Goal: Task Accomplishment & Management: Use online tool/utility

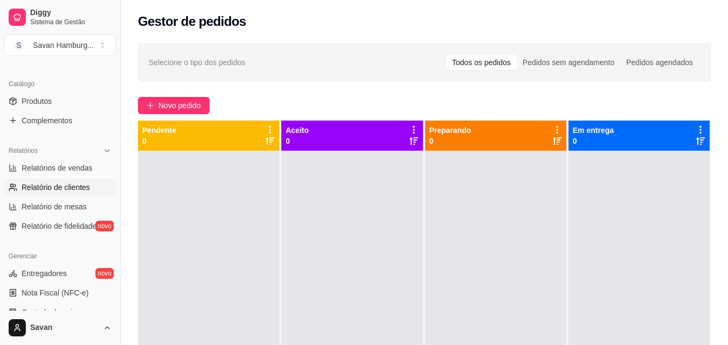
scroll to position [269, 0]
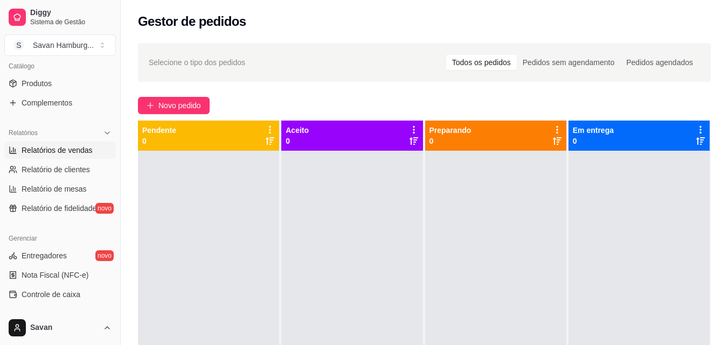
click at [47, 151] on span "Relatórios de vendas" at bounding box center [57, 150] width 71 height 11
select select "ALL"
select select "0"
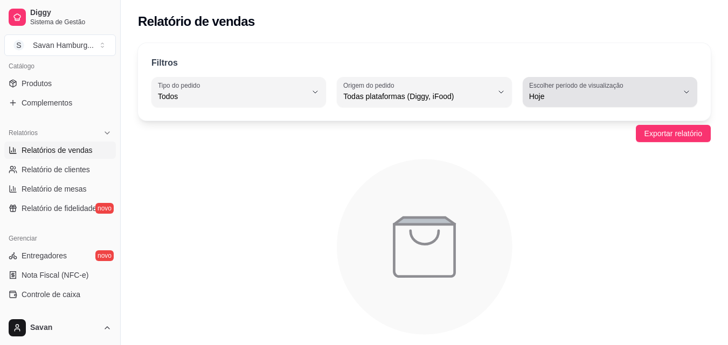
click at [584, 95] on span "Hoje" at bounding box center [603, 96] width 149 height 11
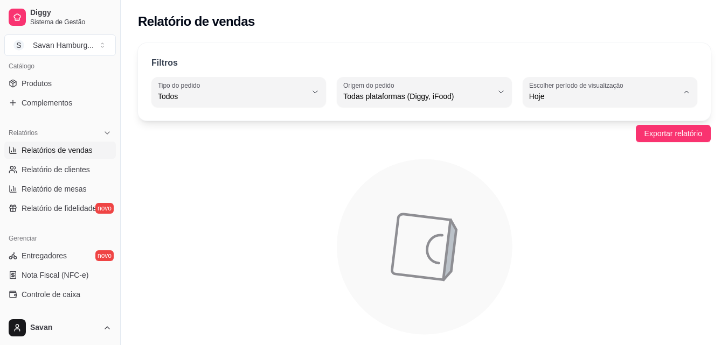
click at [555, 138] on span "Ontem" at bounding box center [604, 140] width 141 height 10
type input "1"
select select "1"
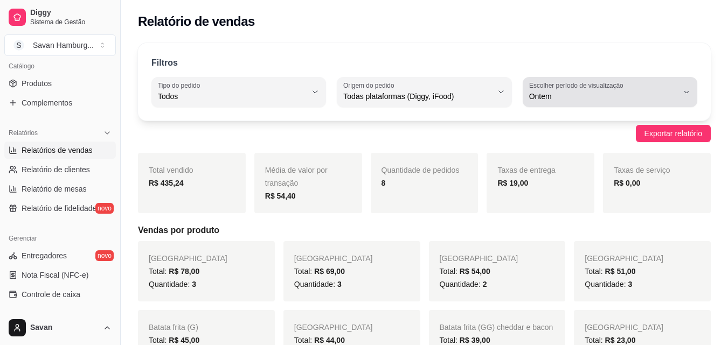
click at [557, 92] on span "Ontem" at bounding box center [603, 96] width 149 height 11
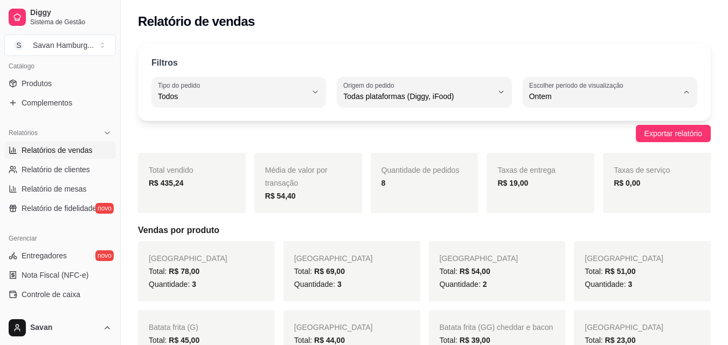
click at [567, 233] on span "Customizado" at bounding box center [604, 227] width 141 height 10
type input "-1"
select select "-1"
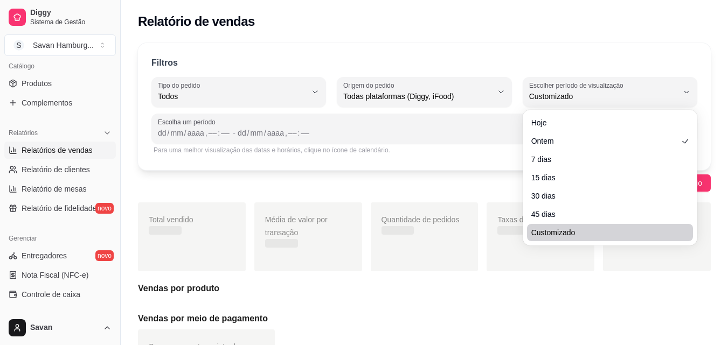
scroll to position [10, 0]
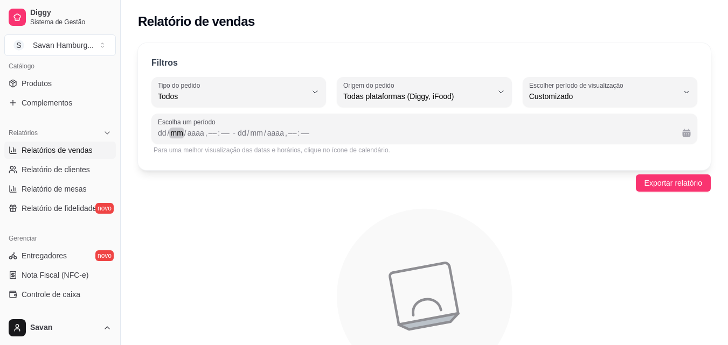
click at [171, 130] on div "mm" at bounding box center [176, 133] width 15 height 11
click at [161, 131] on div "dd" at bounding box center [162, 133] width 11 height 11
click at [208, 135] on div "––" at bounding box center [208, 133] width 11 height 11
click at [665, 173] on div "Filtros ALL Tipo do pedido Todos Entrega Retirada Mesa Consumo local Tipo do pe…" at bounding box center [424, 228] width 607 height 382
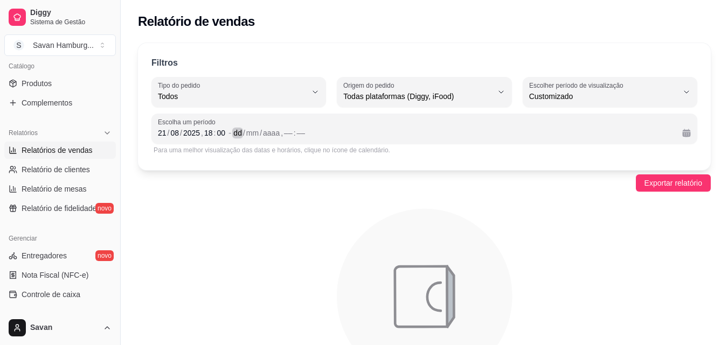
click at [242, 137] on div "dd" at bounding box center [237, 133] width 11 height 11
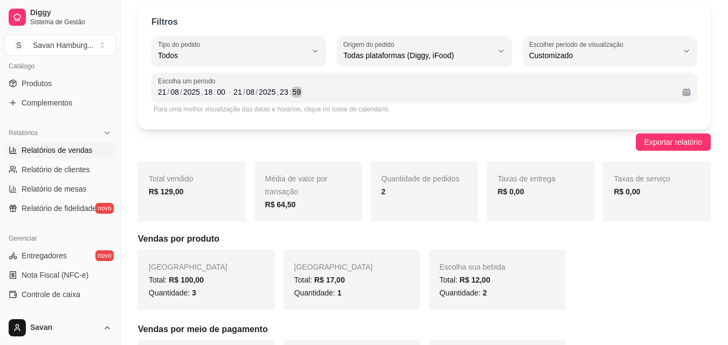
scroll to position [0, 0]
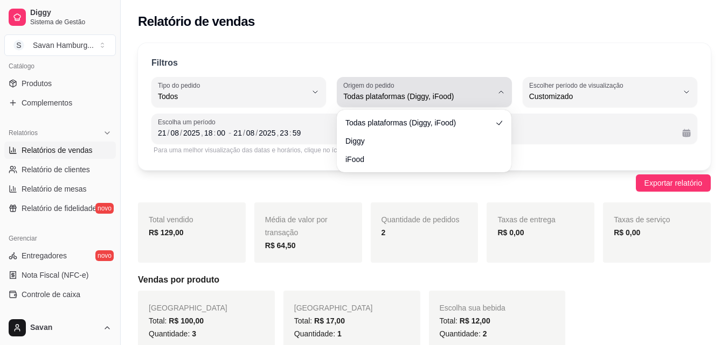
click at [425, 89] on div "Todas plataformas (Diggy, iFood)" at bounding box center [417, 92] width 149 height 22
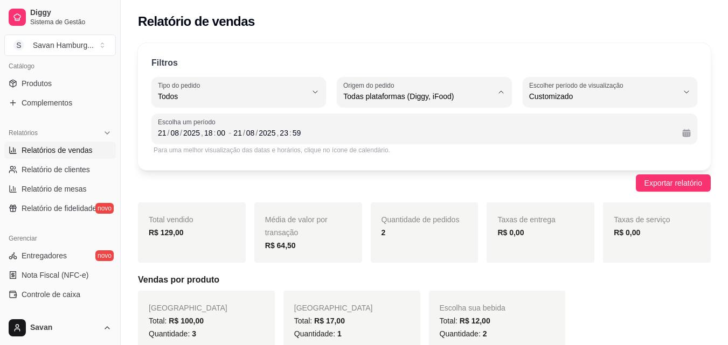
click at [392, 139] on span "Diggy" at bounding box center [418, 140] width 141 height 10
type input "DIGGY"
select select "DIGGY"
drag, startPoint x: 190, startPoint y: 236, endPoint x: 161, endPoint y: 235, distance: 29.1
click at [161, 235] on div "R$ 129,00" at bounding box center [192, 232] width 86 height 13
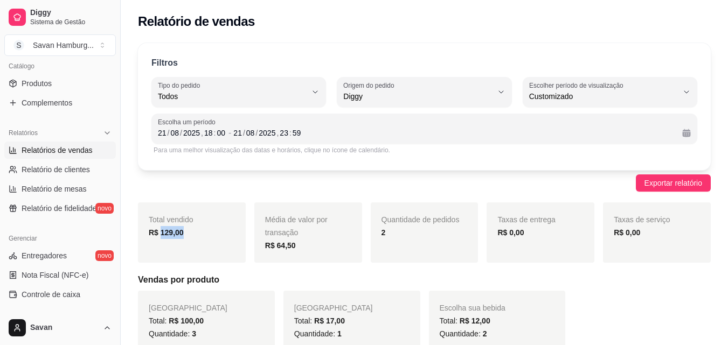
copy strong "129,00"
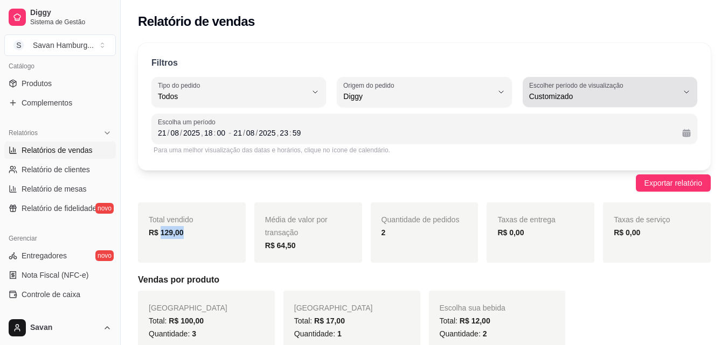
click at [546, 89] on label "Escolher período de visualização" at bounding box center [577, 85] width 97 height 9
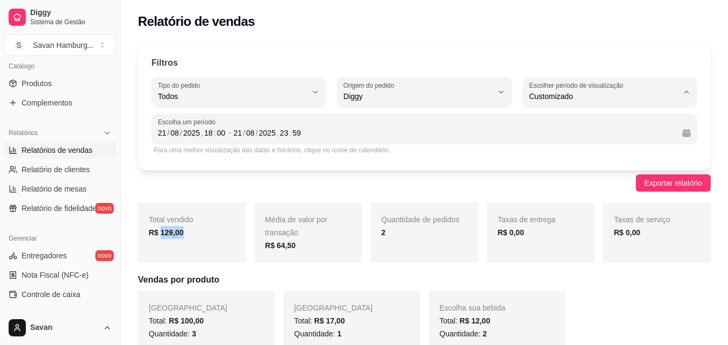
click at [551, 137] on span "Ontem" at bounding box center [604, 140] width 141 height 10
type input "1"
select select "1"
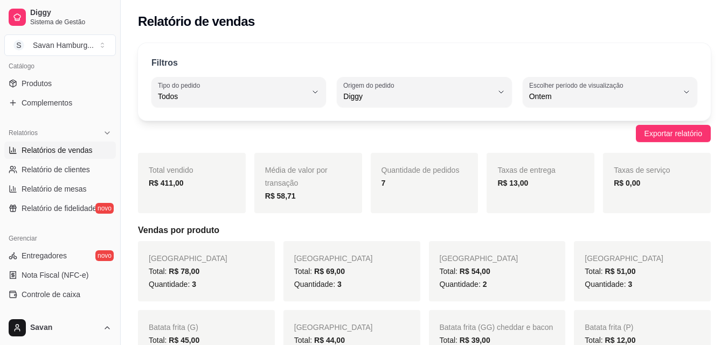
click at [393, 108] on div "Filtros ALL Tipo do pedido Todos Entrega Retirada Mesa Consumo local Tipo do pe…" at bounding box center [424, 82] width 572 height 78
click at [392, 103] on button "Origem do pedido Diggy" at bounding box center [424, 92] width 174 height 30
click at [378, 124] on span "Todas plataformas (Diggy, iFood)" at bounding box center [418, 122] width 141 height 10
type input "ALL"
select select "ALL"
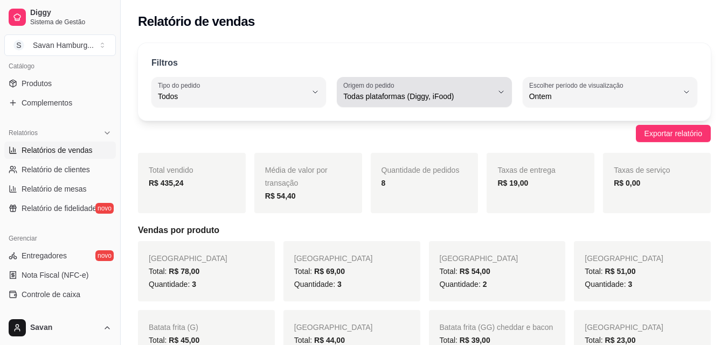
click at [452, 95] on span "Todas plataformas (Diggy, iFood)" at bounding box center [417, 96] width 149 height 11
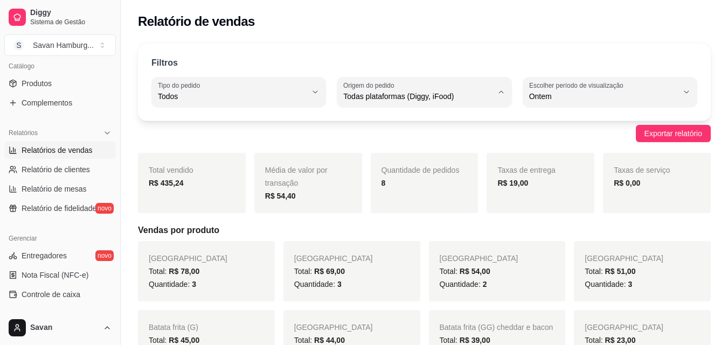
click at [394, 142] on span "Diggy" at bounding box center [418, 140] width 141 height 10
type input "DIGGY"
select select "DIGGY"
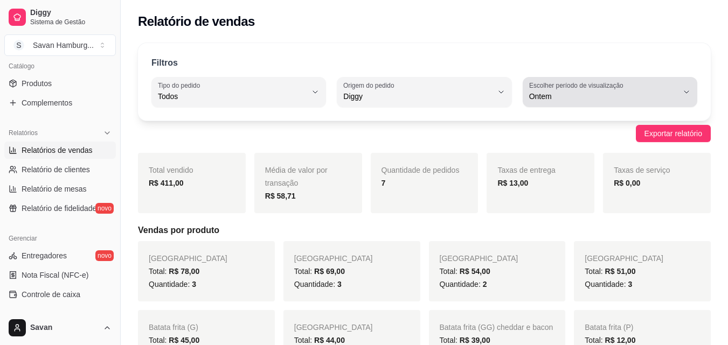
click at [567, 92] on span "Ontem" at bounding box center [603, 96] width 149 height 11
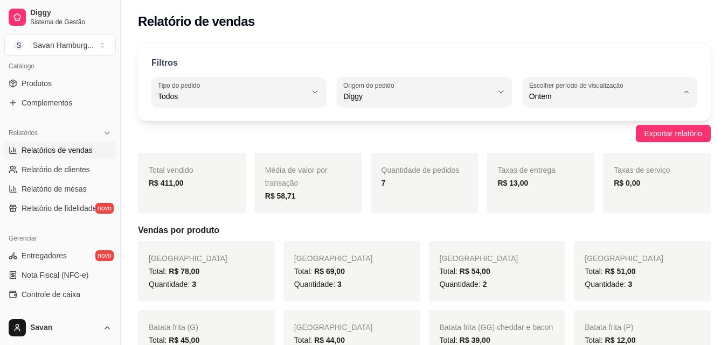
click at [560, 232] on span "Customizado" at bounding box center [604, 227] width 141 height 10
type input "-1"
select select "-1"
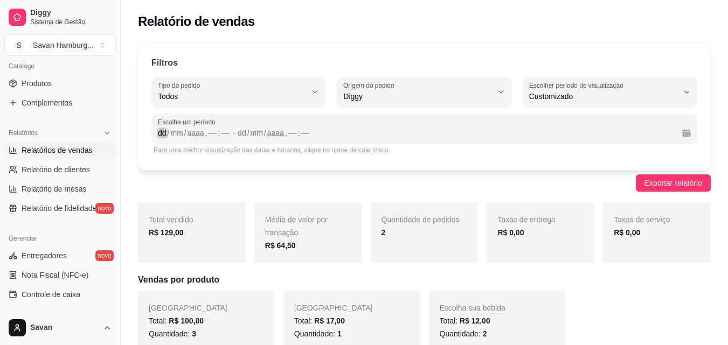
click at [163, 136] on div "dd" at bounding box center [162, 133] width 11 height 11
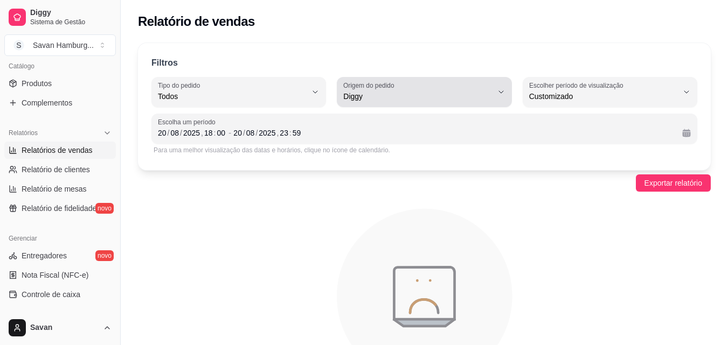
click at [445, 97] on span "Diggy" at bounding box center [417, 96] width 149 height 11
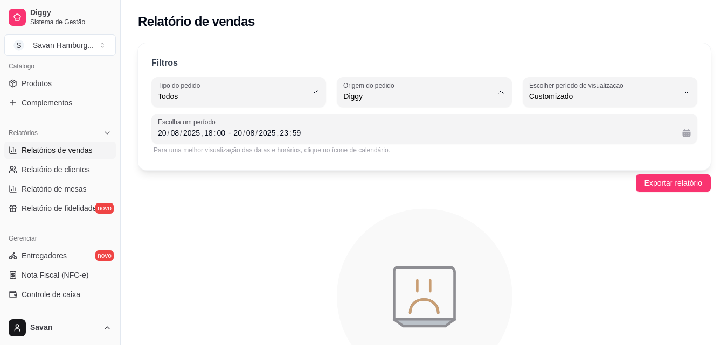
click at [384, 159] on span "iFood" at bounding box center [418, 157] width 141 height 10
type input "IFOOD"
select select "IFOOD"
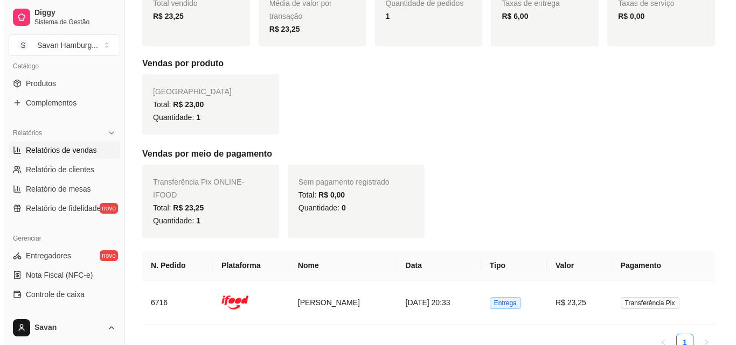
scroll to position [262, 0]
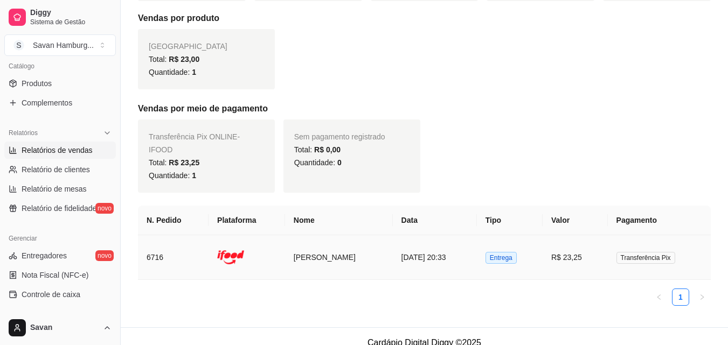
click at [647, 252] on span "Transferência Pix" at bounding box center [645, 258] width 59 height 12
click at [504, 252] on span "Entrega" at bounding box center [500, 258] width 31 height 12
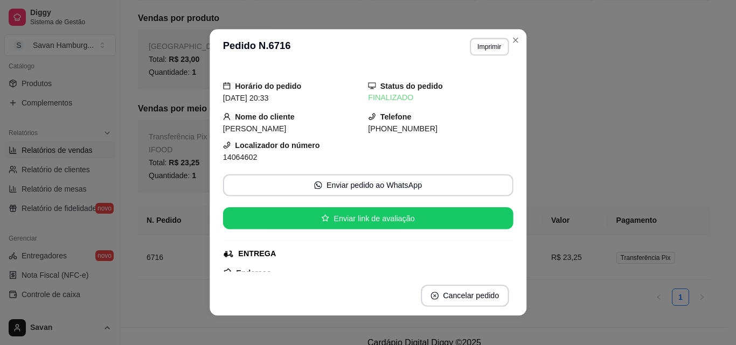
click at [513, 243] on div "Horário do pedido [DATE] 20:33 Status do pedido FINALIZADO Nome do cliente [PER…" at bounding box center [367, 171] width 317 height 212
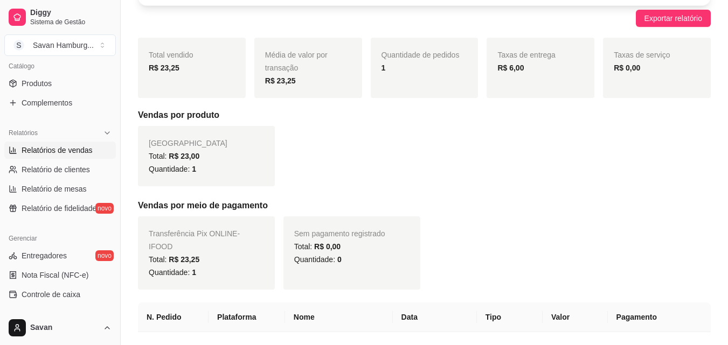
scroll to position [0, 0]
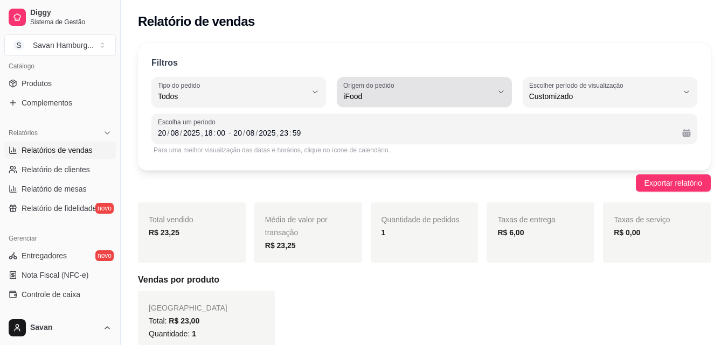
click at [397, 86] on label "Origem do pedido" at bounding box center [370, 85] width 54 height 9
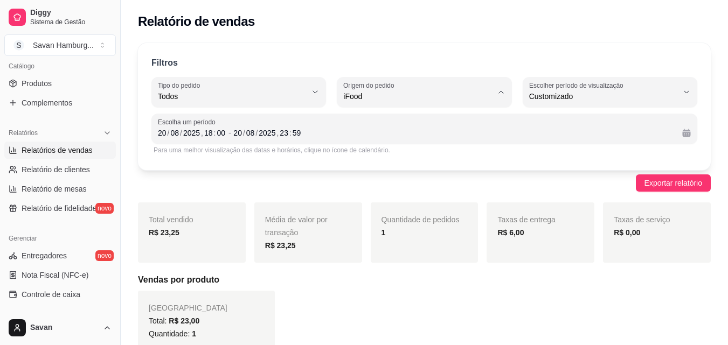
click at [366, 141] on span "Diggy" at bounding box center [418, 140] width 141 height 10
type input "DIGGY"
select select "DIGGY"
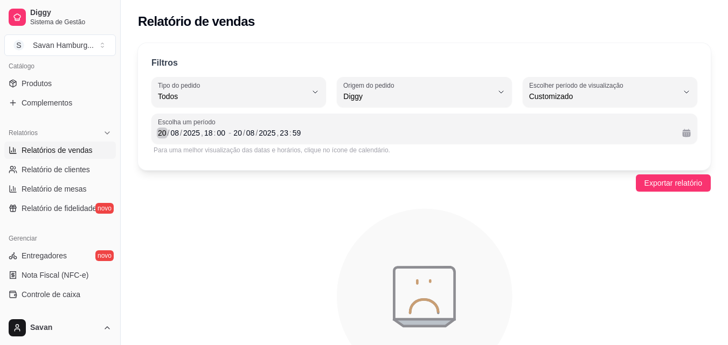
click at [164, 134] on div "20" at bounding box center [162, 133] width 11 height 11
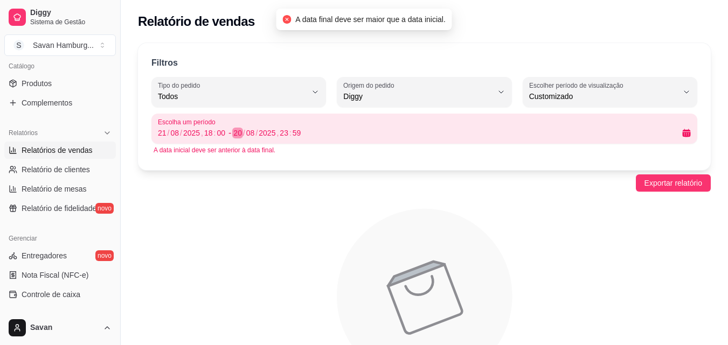
click at [237, 128] on div "20" at bounding box center [237, 133] width 11 height 11
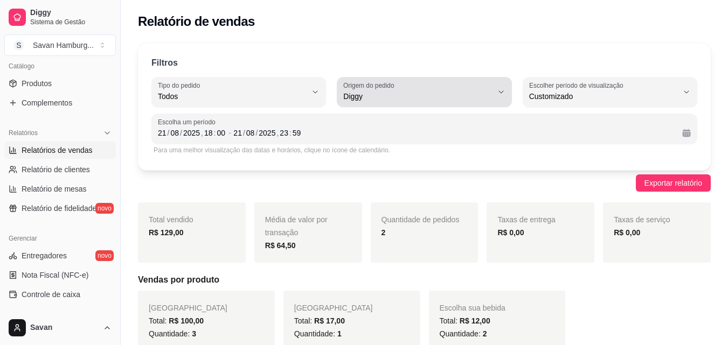
click at [422, 101] on span "Diggy" at bounding box center [417, 96] width 149 height 11
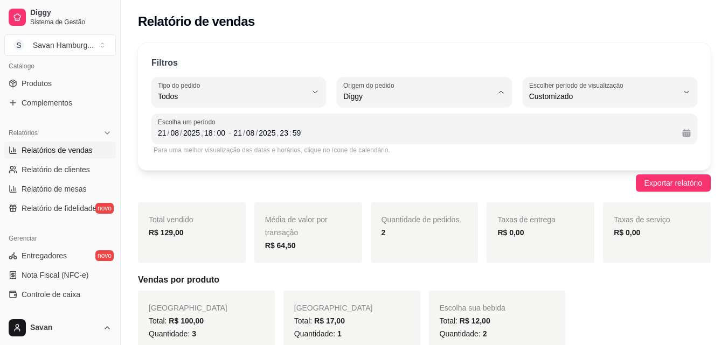
click at [390, 120] on span "Todas plataformas (Diggy, iFood)" at bounding box center [418, 122] width 141 height 10
type input "ALL"
select select "ALL"
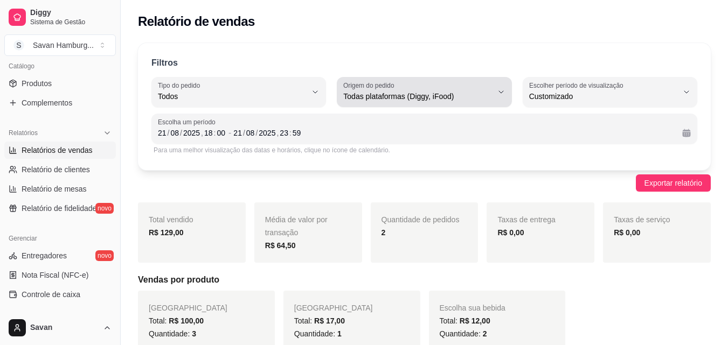
click at [419, 96] on span "Todas plataformas (Diggy, iFood)" at bounding box center [417, 96] width 149 height 11
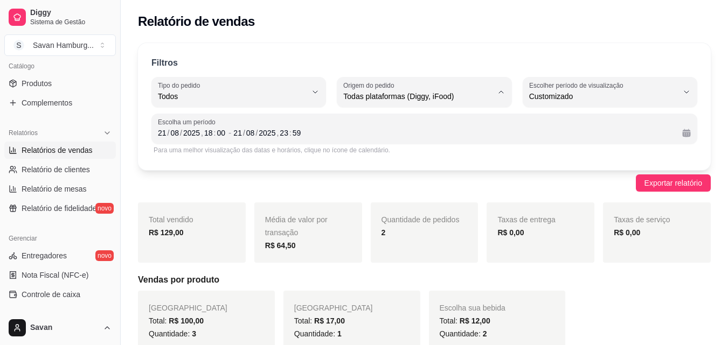
click at [377, 142] on span "Diggy" at bounding box center [418, 140] width 141 height 10
type input "DIGGY"
select select "DIGGY"
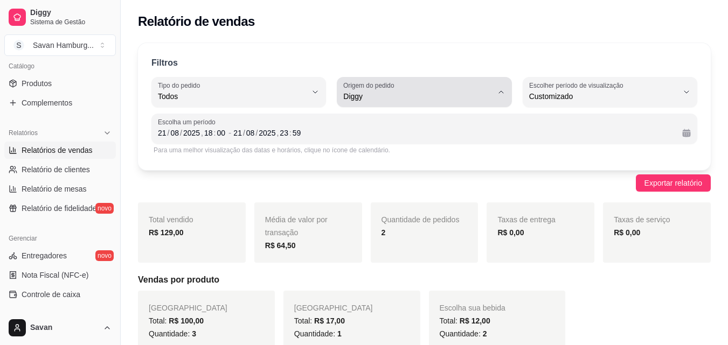
click at [402, 92] on span "Diggy" at bounding box center [417, 96] width 149 height 11
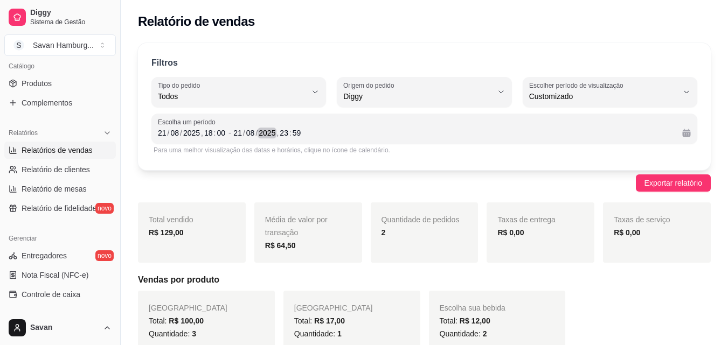
click at [271, 137] on div "2025" at bounding box center [266, 133] width 19 height 11
click at [165, 135] on div "21" at bounding box center [162, 133] width 11 height 11
click at [165, 134] on div "21" at bounding box center [162, 133] width 11 height 11
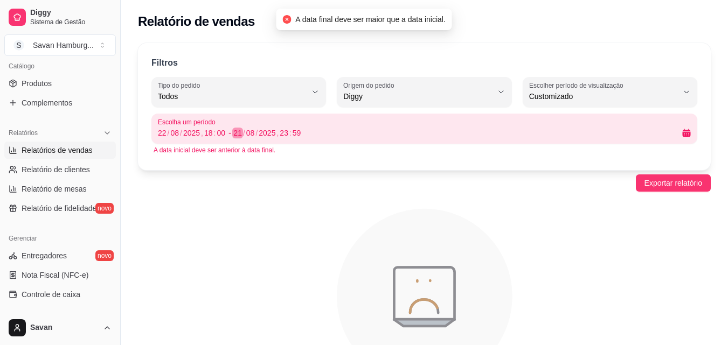
click at [235, 132] on div "21" at bounding box center [237, 133] width 11 height 11
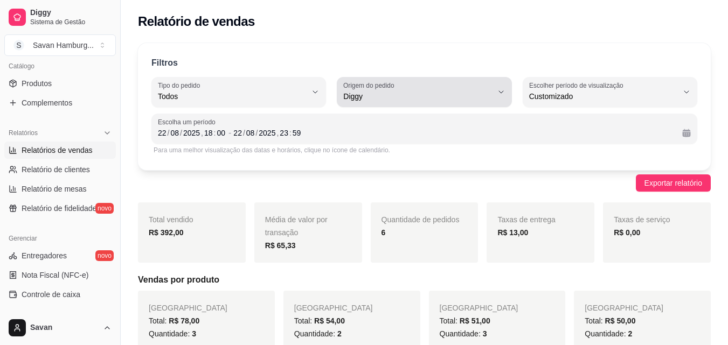
click at [409, 93] on span "Diggy" at bounding box center [417, 96] width 149 height 11
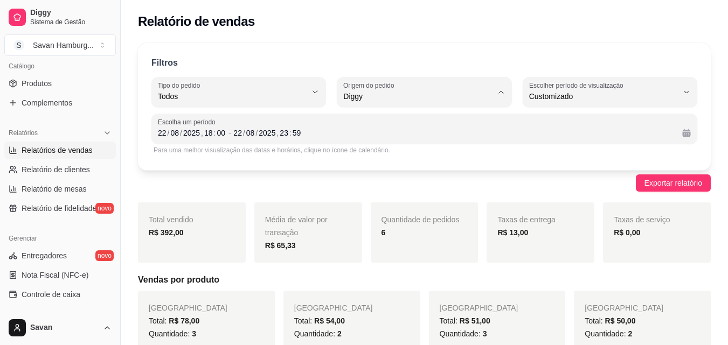
click at [380, 155] on span "iFood" at bounding box center [418, 157] width 141 height 10
type input "IFOOD"
select select "IFOOD"
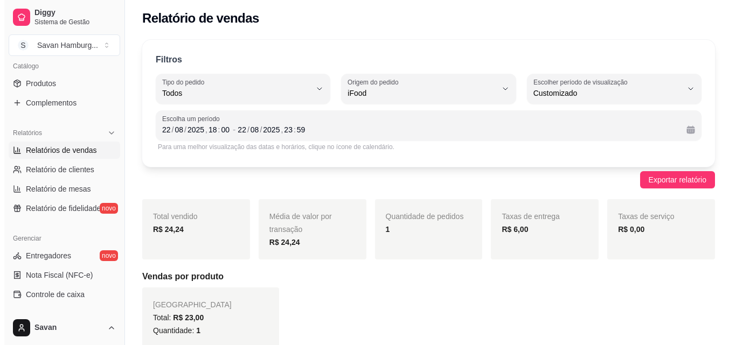
scroll to position [275, 0]
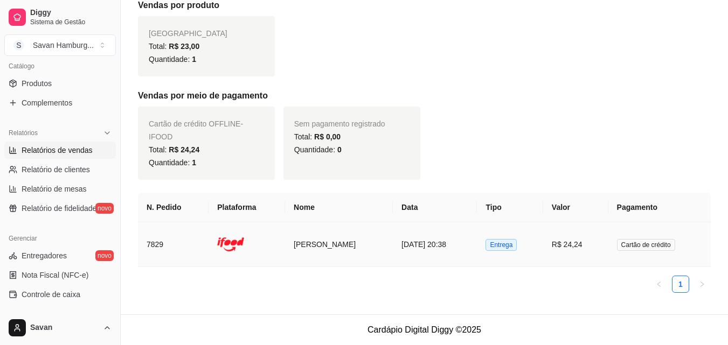
click at [516, 242] on span "Entrega" at bounding box center [500, 245] width 31 height 12
click at [579, 241] on td "R$ 24,24" at bounding box center [575, 244] width 65 height 45
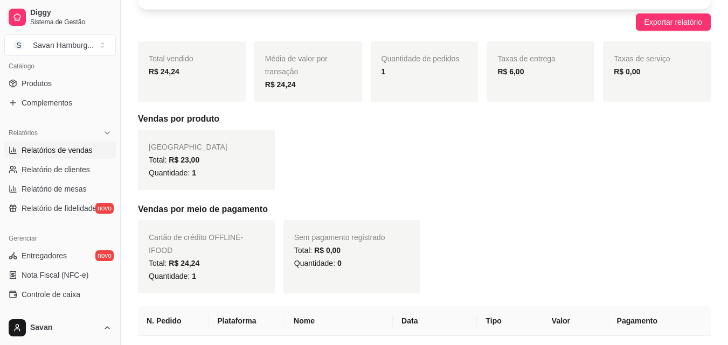
scroll to position [0, 0]
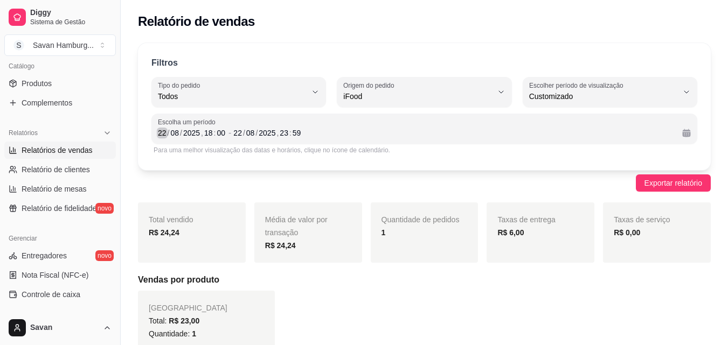
click at [165, 134] on div "22" at bounding box center [162, 133] width 11 height 11
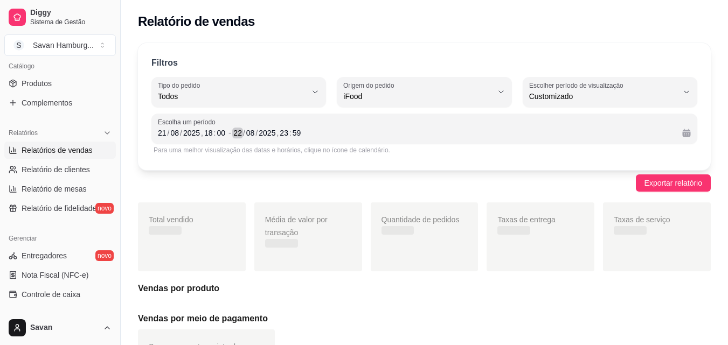
click at [234, 131] on div "22" at bounding box center [237, 133] width 11 height 11
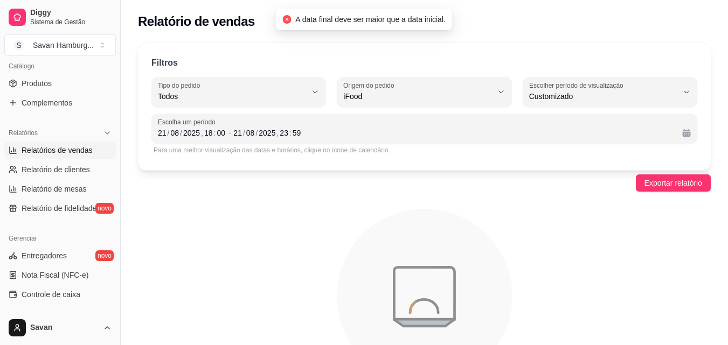
click at [404, 93] on span "iFood" at bounding box center [417, 96] width 149 height 11
click at [393, 141] on span "Diggy" at bounding box center [418, 140] width 141 height 10
type input "DIGGY"
select select "DIGGY"
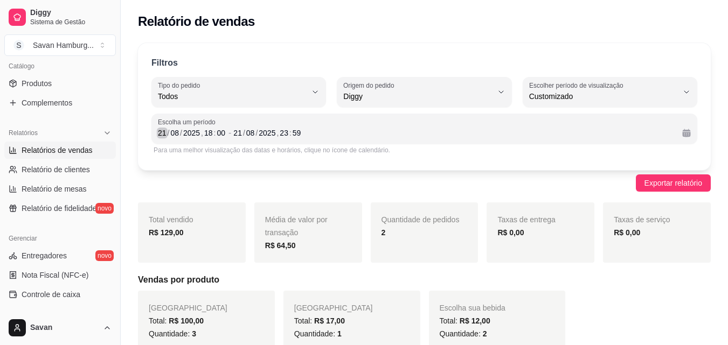
click at [165, 135] on div "21" at bounding box center [162, 133] width 11 height 11
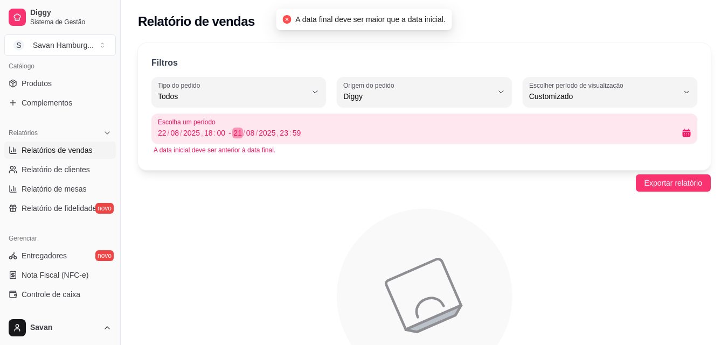
click at [240, 132] on div "21" at bounding box center [237, 133] width 11 height 11
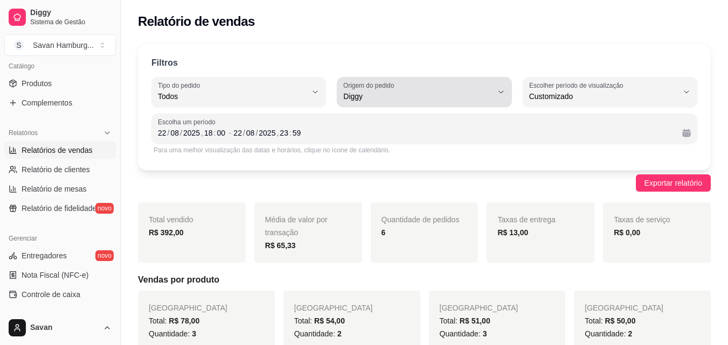
click at [365, 95] on span "Diggy" at bounding box center [417, 96] width 149 height 11
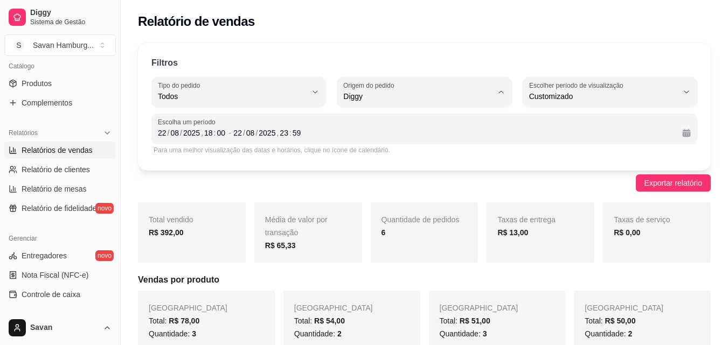
click at [359, 162] on span "iFood" at bounding box center [418, 157] width 141 height 10
type input "IFOOD"
select select "IFOOD"
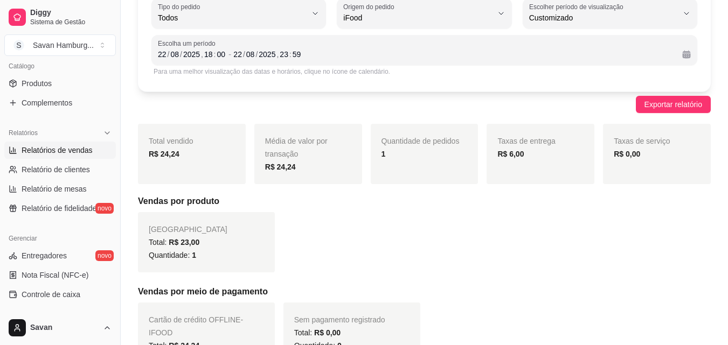
scroll to position [54, 0]
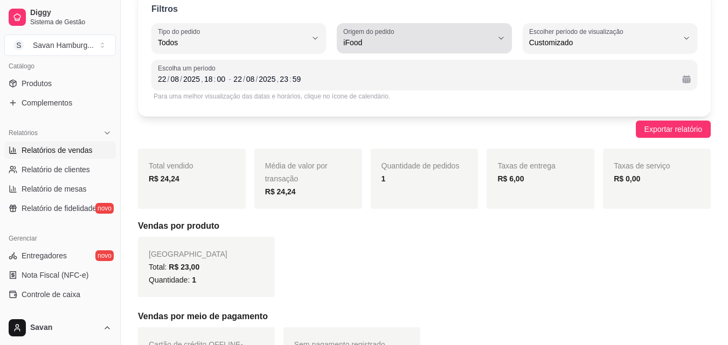
click at [378, 48] on div "iFood" at bounding box center [417, 38] width 149 height 22
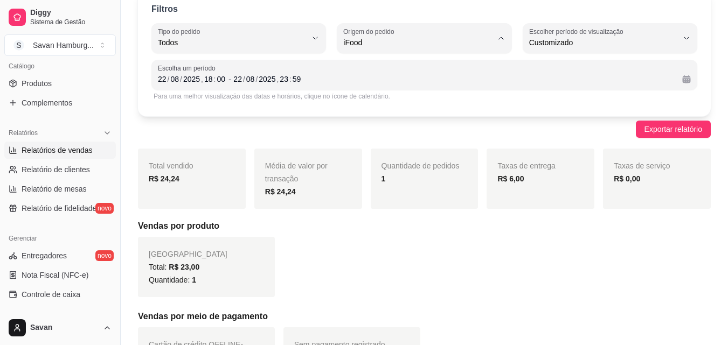
click at [370, 70] on span "Todas plataformas (Diggy, iFood)" at bounding box center [418, 68] width 141 height 10
type input "ALL"
select select "ALL"
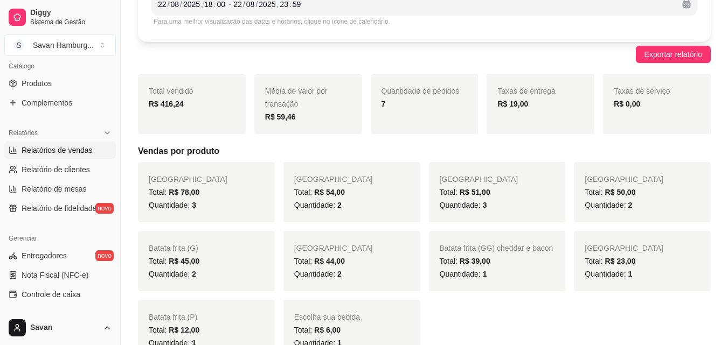
scroll to position [108, 0]
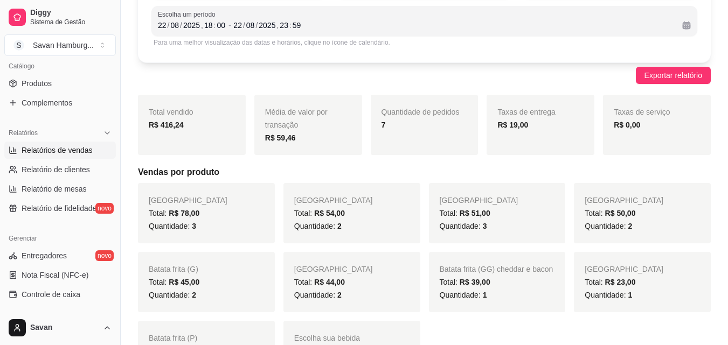
click at [166, 126] on strong "R$ 416,24" at bounding box center [166, 125] width 35 height 9
click at [167, 125] on strong "R$ 416,24" at bounding box center [166, 125] width 35 height 9
click at [187, 121] on div "R$ 416,24" at bounding box center [192, 124] width 86 height 13
drag, startPoint x: 184, startPoint y: 125, endPoint x: 162, endPoint y: 125, distance: 22.6
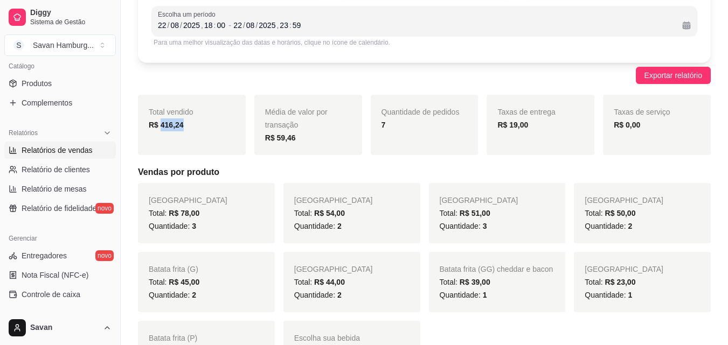
click at [162, 125] on div "R$ 416,24" at bounding box center [192, 124] width 86 height 13
copy strong "416,24"
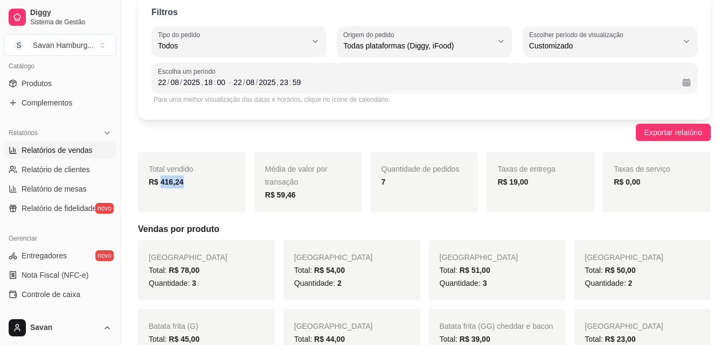
scroll to position [0, 0]
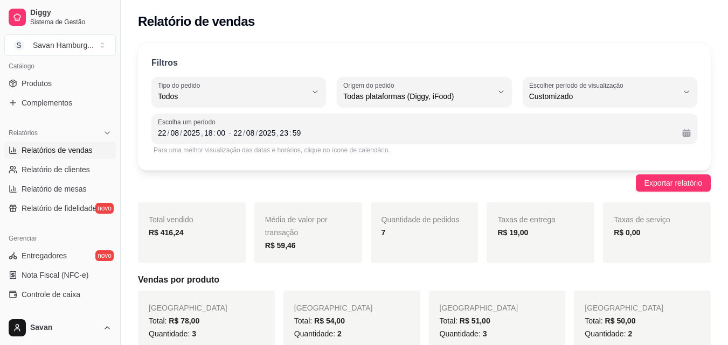
click at [197, 177] on div "Exportar relatório" at bounding box center [424, 182] width 572 height 17
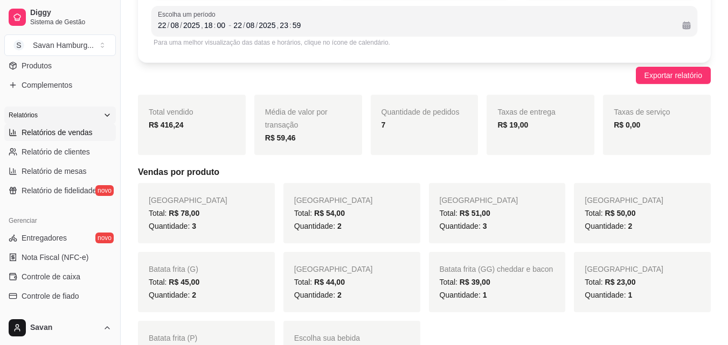
scroll to position [268, 0]
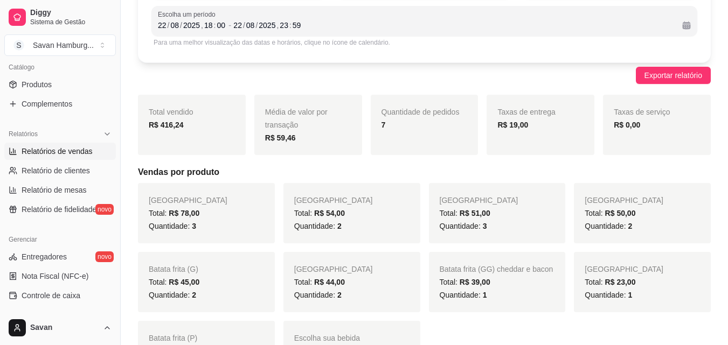
click at [61, 149] on span "Relatórios de vendas" at bounding box center [57, 151] width 71 height 11
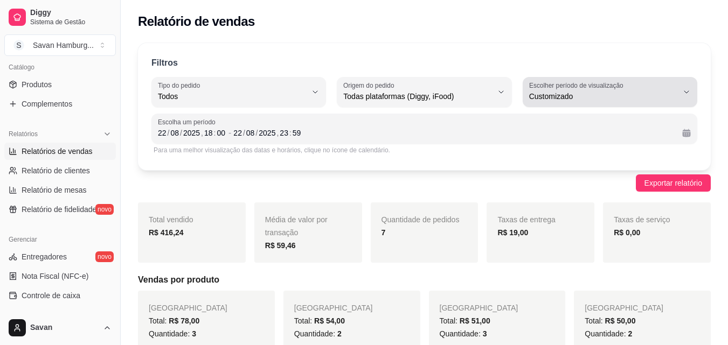
click at [603, 96] on span "Customizado" at bounding box center [603, 96] width 149 height 11
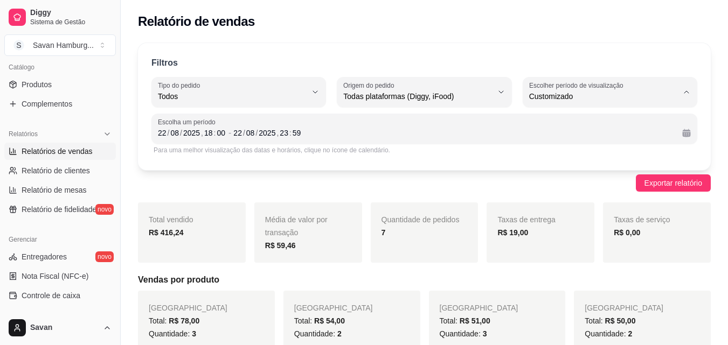
click at [560, 198] on span "30 dias" at bounding box center [604, 192] width 141 height 10
type input "30"
select select "30"
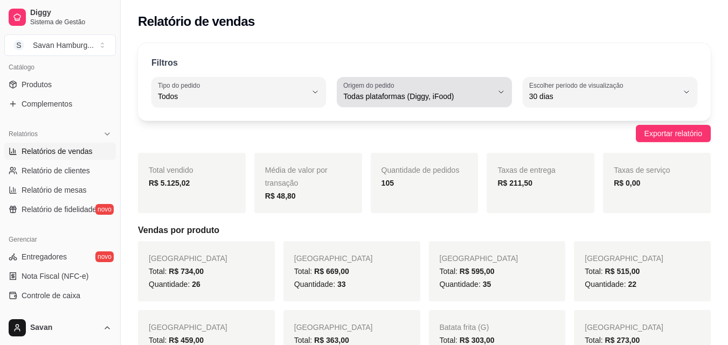
click at [402, 90] on div "Todas plataformas (Diggy, iFood)" at bounding box center [417, 92] width 149 height 22
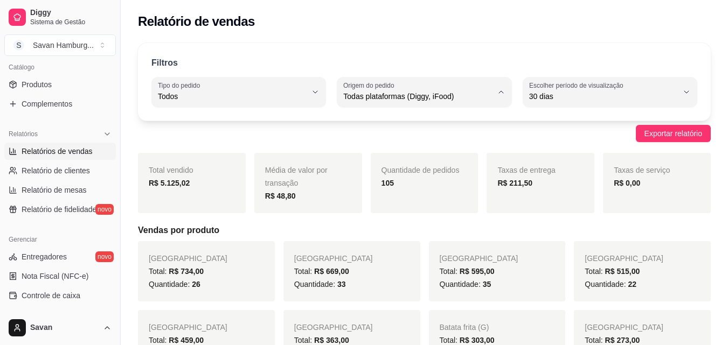
click at [364, 143] on span "Diggy" at bounding box center [418, 140] width 141 height 10
type input "DIGGY"
select select "DIGGY"
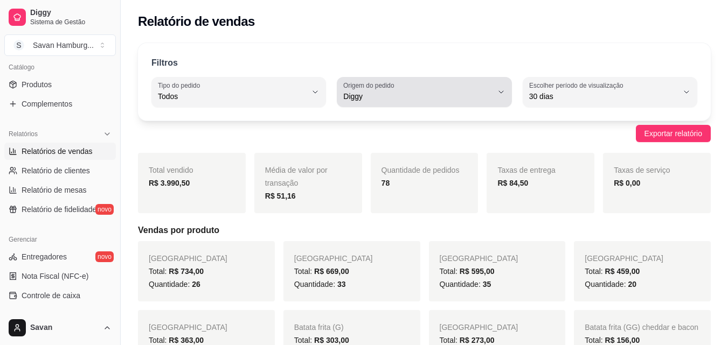
click at [381, 92] on span "Diggy" at bounding box center [417, 96] width 149 height 11
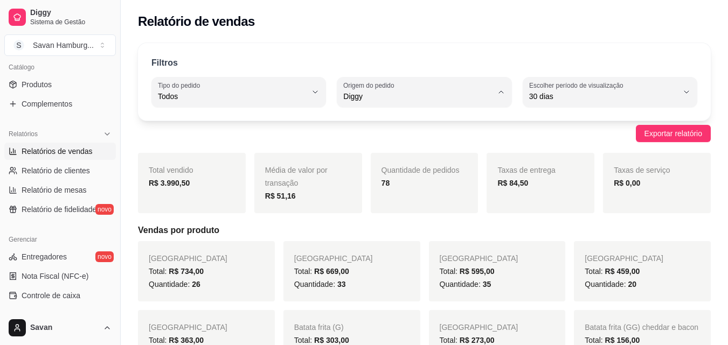
click at [369, 160] on span "iFood" at bounding box center [418, 157] width 141 height 10
type input "IFOOD"
select select "IFOOD"
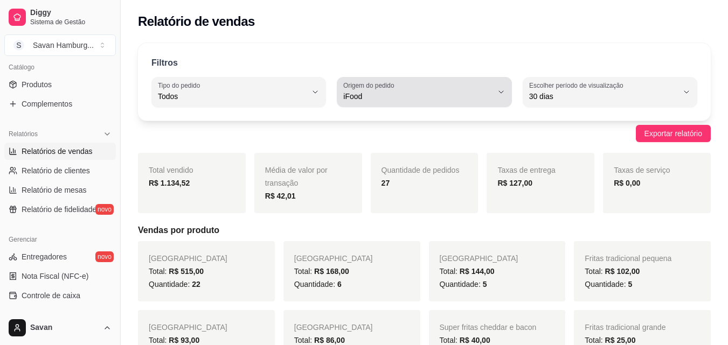
click at [389, 90] on div "iFood" at bounding box center [417, 92] width 149 height 22
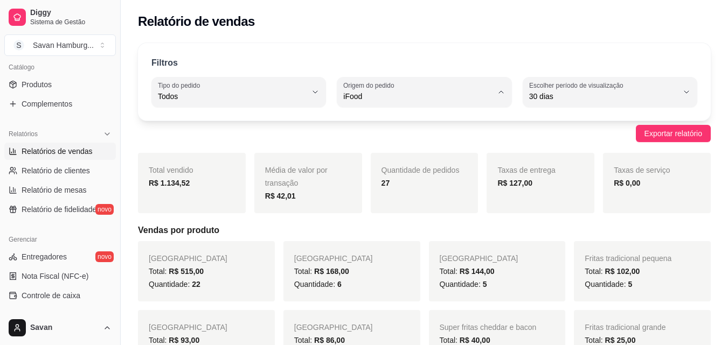
click at [388, 124] on span "Todas plataformas (Diggy, iFood)" at bounding box center [418, 122] width 141 height 10
type input "ALL"
select select "ALL"
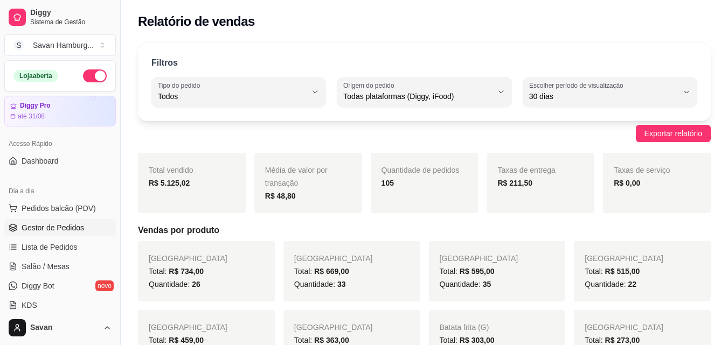
click at [54, 225] on span "Gestor de Pedidos" at bounding box center [53, 227] width 62 height 11
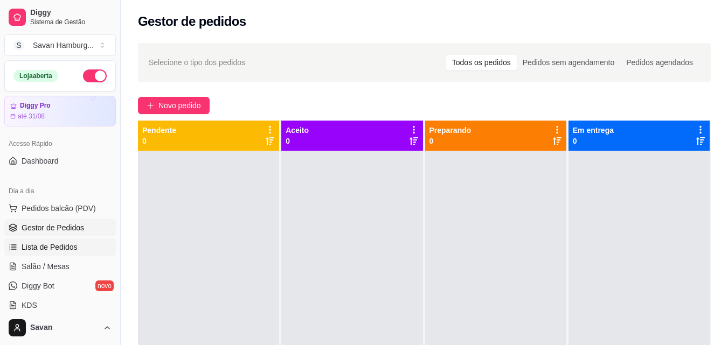
click at [47, 243] on span "Lista de Pedidos" at bounding box center [50, 247] width 56 height 11
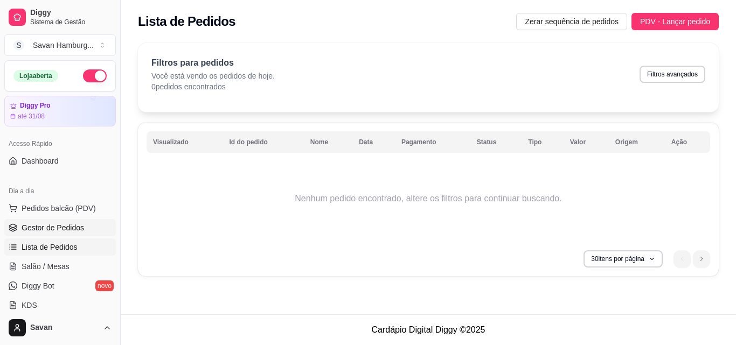
click at [51, 224] on span "Gestor de Pedidos" at bounding box center [53, 227] width 62 height 11
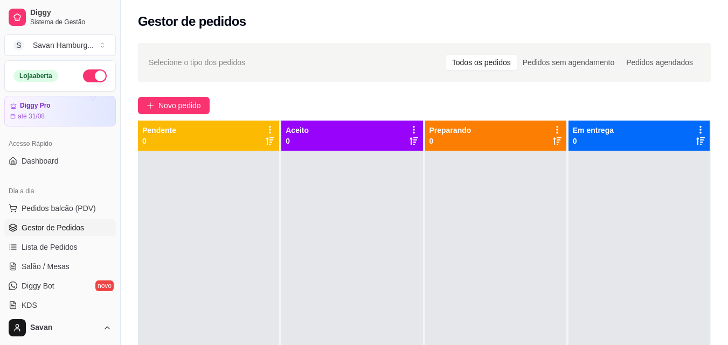
click at [444, 229] on div at bounding box center [495, 323] width 141 height 345
click at [80, 208] on span "Pedidos balcão (PDV)" at bounding box center [59, 208] width 74 height 11
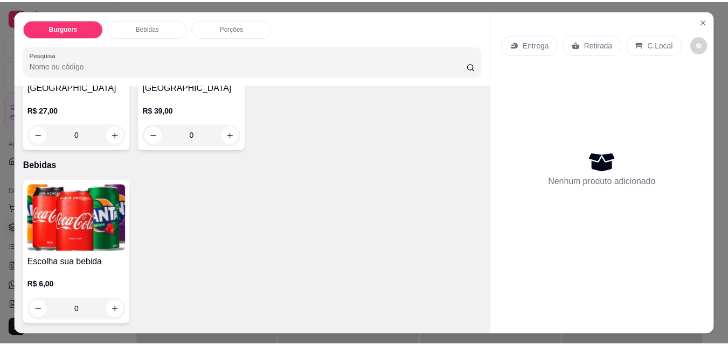
scroll to position [490, 0]
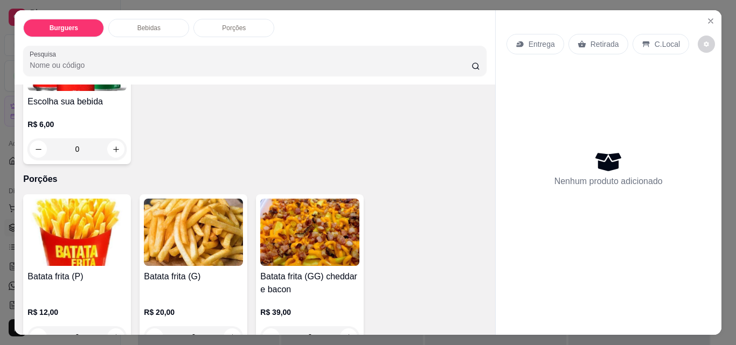
click at [191, 218] on img at bounding box center [193, 232] width 99 height 67
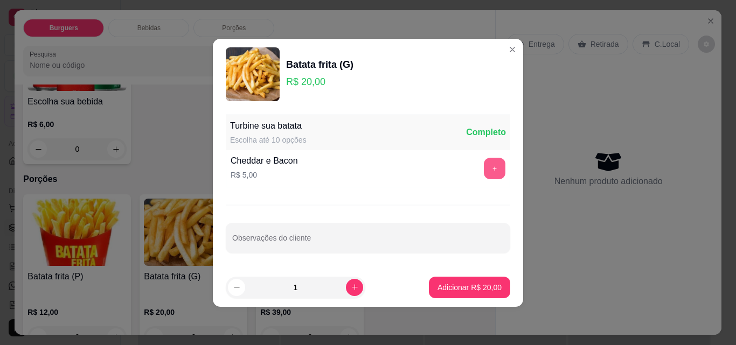
click at [486, 170] on button "+" at bounding box center [495, 169] width 22 height 22
click at [444, 287] on p "Adicionar R$ 25,00" at bounding box center [469, 287] width 64 height 11
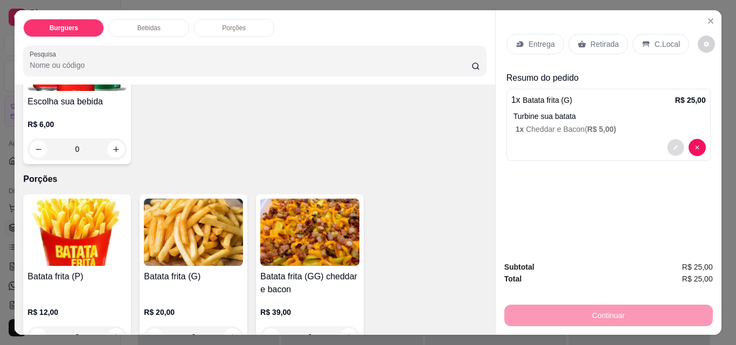
click at [673, 145] on icon "decrease-product-quantity" at bounding box center [675, 147] width 5 height 5
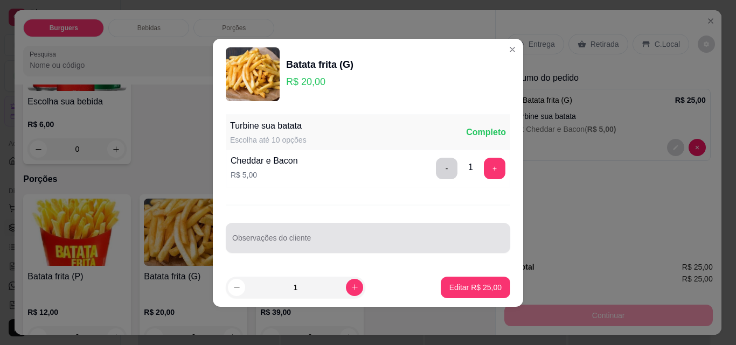
drag, startPoint x: 270, startPoint y: 233, endPoint x: 254, endPoint y: 223, distance: 18.8
click at [269, 233] on div at bounding box center [367, 238] width 271 height 22
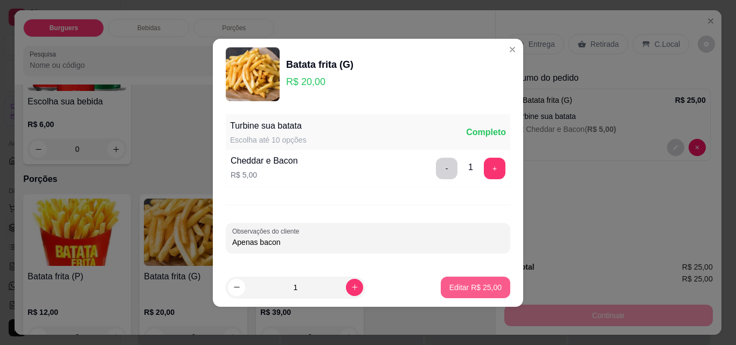
type input "Apenas bacon"
click at [458, 289] on p "Editar R$ 25,00" at bounding box center [475, 287] width 52 height 11
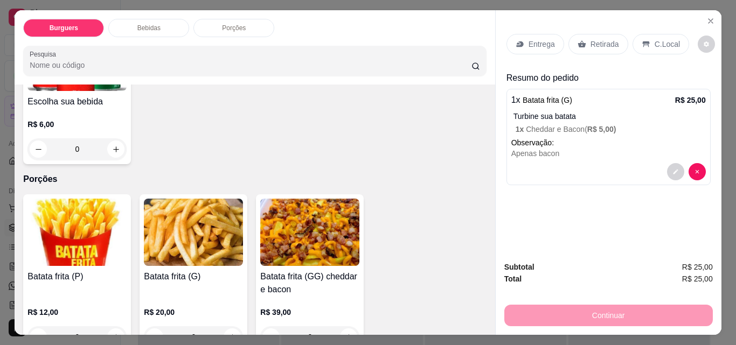
drag, startPoint x: 584, startPoint y: 39, endPoint x: 590, endPoint y: 41, distance: 5.6
click at [585, 39] on div "Retirada" at bounding box center [598, 44] width 60 height 20
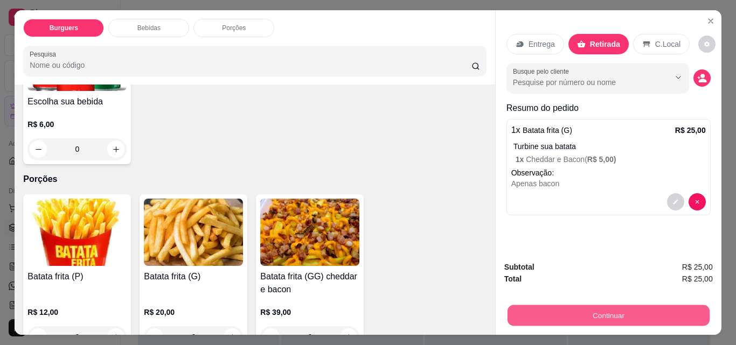
click at [604, 312] on button "Continuar" at bounding box center [608, 315] width 202 height 21
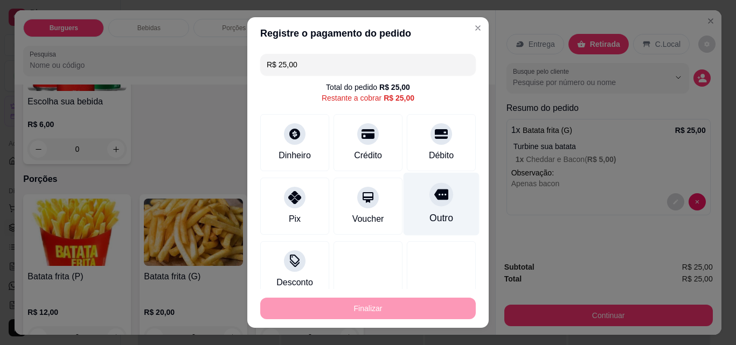
drag, startPoint x: 417, startPoint y: 200, endPoint x: 418, endPoint y: 220, distance: 19.4
click at [429, 200] on div at bounding box center [441, 195] width 24 height 24
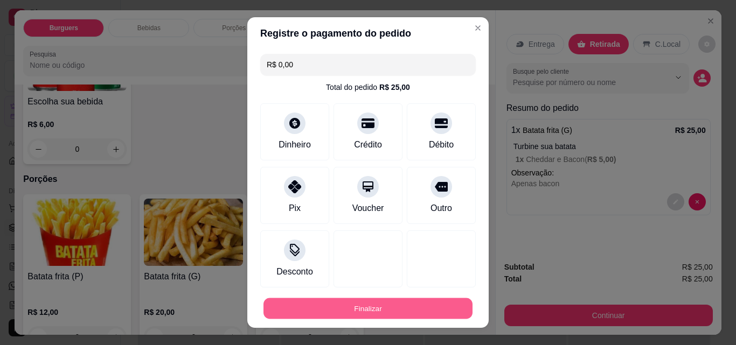
click at [361, 310] on button "Finalizar" at bounding box center [367, 308] width 209 height 21
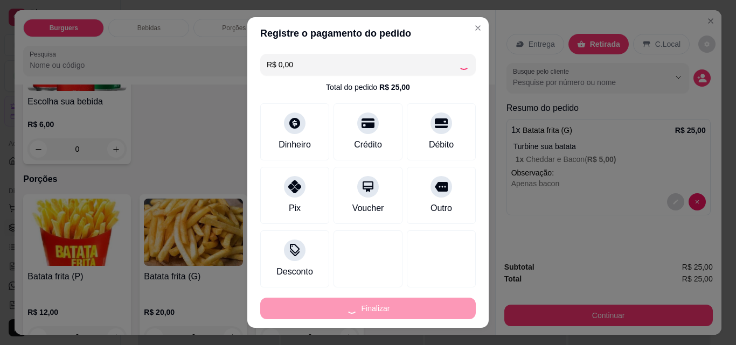
type input "-R$ 25,00"
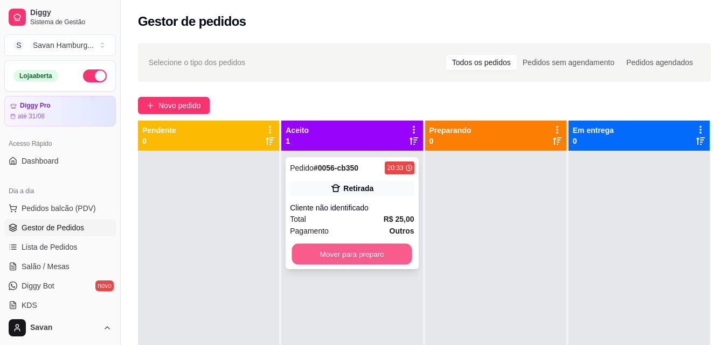
click at [352, 255] on button "Mover para preparo" at bounding box center [352, 254] width 120 height 21
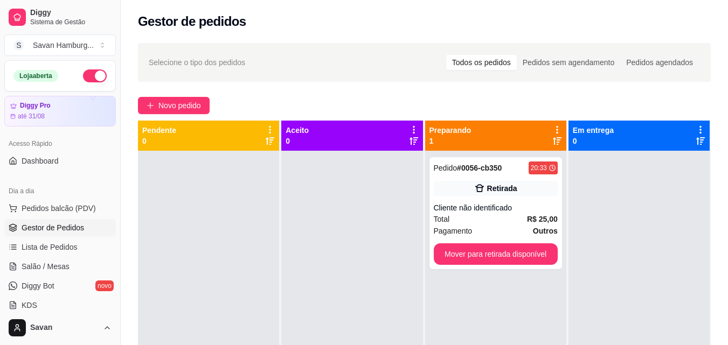
click at [400, 268] on div at bounding box center [351, 323] width 141 height 345
